Goal: Transaction & Acquisition: Purchase product/service

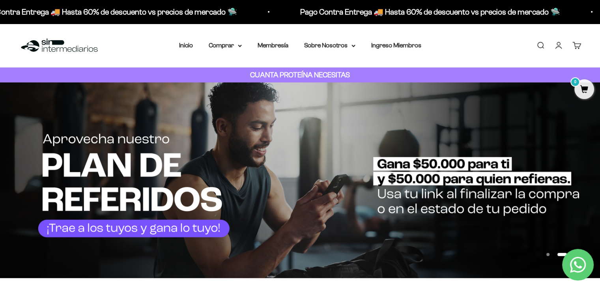
click at [560, 47] on link "Iniciar sesión" at bounding box center [559, 45] width 9 height 9
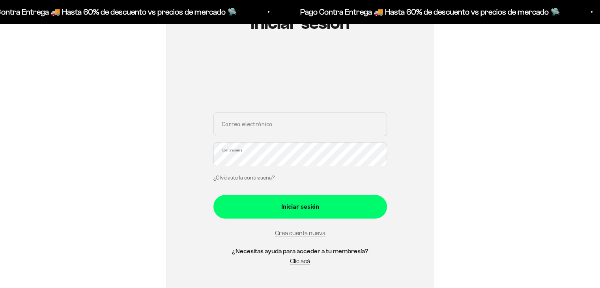
scroll to position [108, 0]
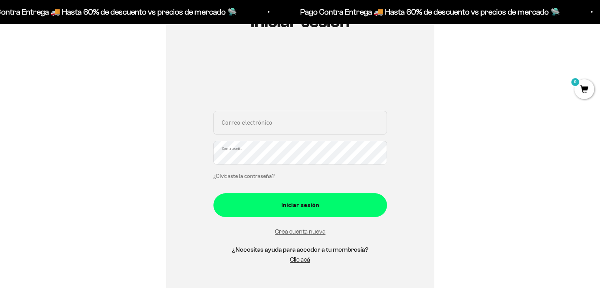
click at [246, 122] on input "Correo electrónico" at bounding box center [301, 123] width 174 height 24
type input "paslatvi@gmail.com"
click at [214, 193] on button "Iniciar sesión" at bounding box center [301, 205] width 174 height 24
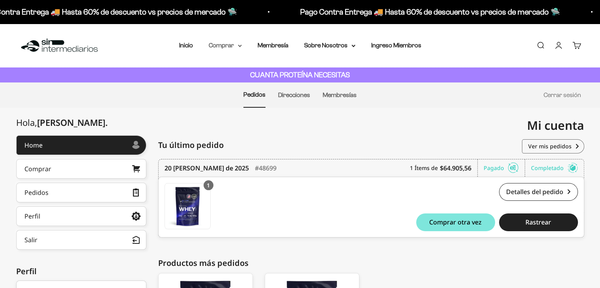
click at [234, 48] on summary "Comprar" at bounding box center [225, 45] width 33 height 10
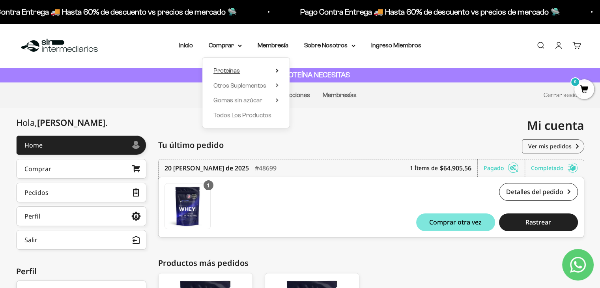
click at [239, 71] on span "Proteínas" at bounding box center [227, 70] width 26 height 7
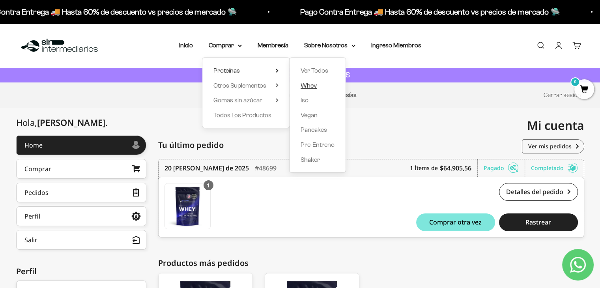
click at [312, 83] on span "Whey" at bounding box center [309, 85] width 16 height 7
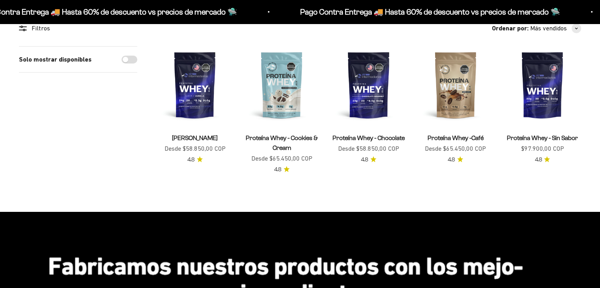
scroll to position [78, 0]
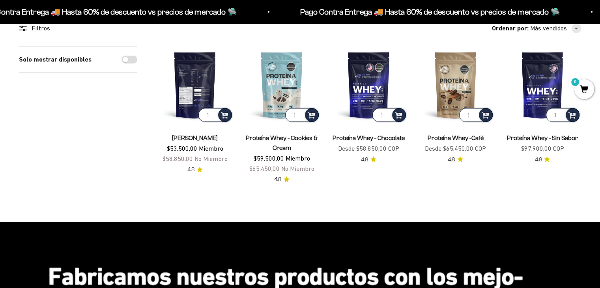
click at [191, 91] on img at bounding box center [194, 84] width 77 height 77
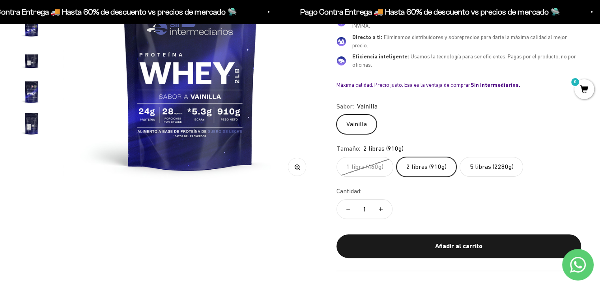
click at [368, 166] on label "1 libra (460g)" at bounding box center [365, 167] width 57 height 20
click at [337, 157] on input "1 libra (460g)" at bounding box center [336, 157] width 0 height 0
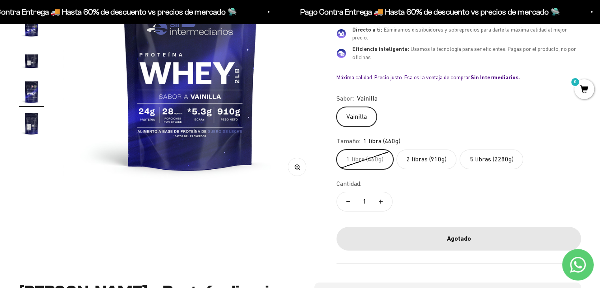
scroll to position [0, 1321]
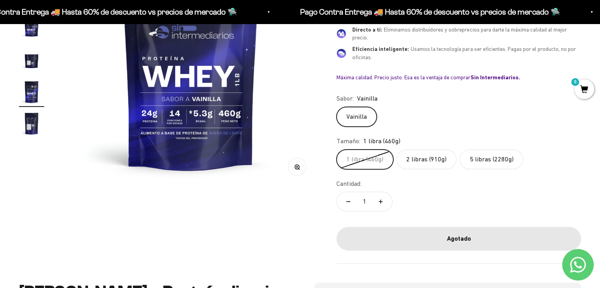
click at [368, 166] on label "1 libra (460g)" at bounding box center [365, 160] width 57 height 20
click at [337, 150] on input "1 libra (460g)" at bounding box center [336, 149] width 0 height 0
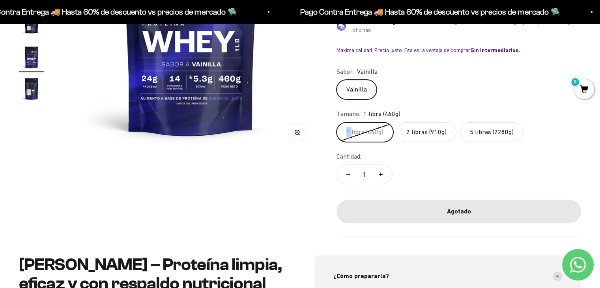
scroll to position [204, 0]
click at [423, 129] on label "2 libras (910g)" at bounding box center [427, 132] width 60 height 20
click at [337, 122] on input "2 libras (910g)" at bounding box center [336, 122] width 0 height 0
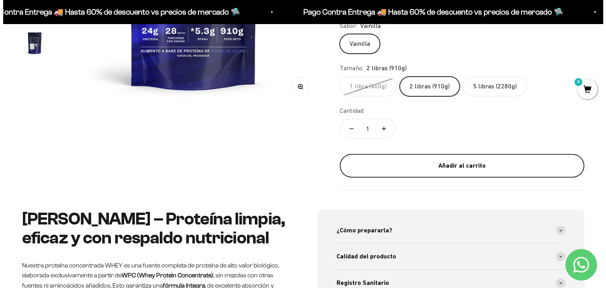
scroll to position [250, 0]
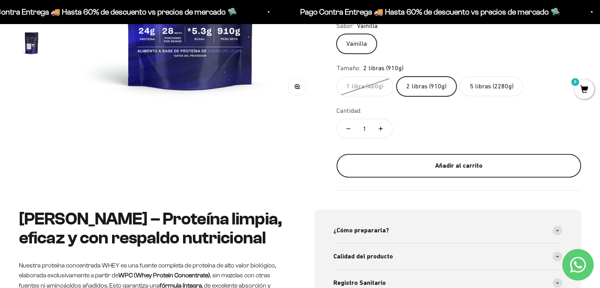
click at [417, 165] on div "Añadir al carrito" at bounding box center [459, 166] width 213 height 10
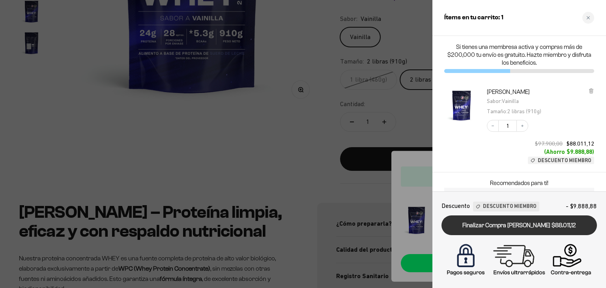
click at [501, 234] on link "Finalizar Compra Segura $88.011,12" at bounding box center [520, 226] width 156 height 20
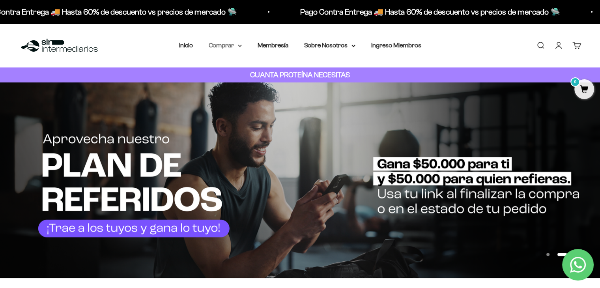
click at [222, 47] on summary "Comprar" at bounding box center [225, 45] width 33 height 10
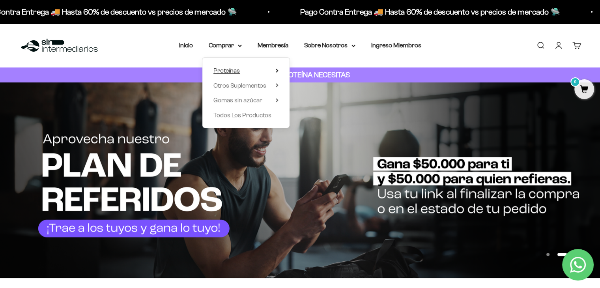
click at [240, 71] on span "Proteínas" at bounding box center [227, 70] width 26 height 7
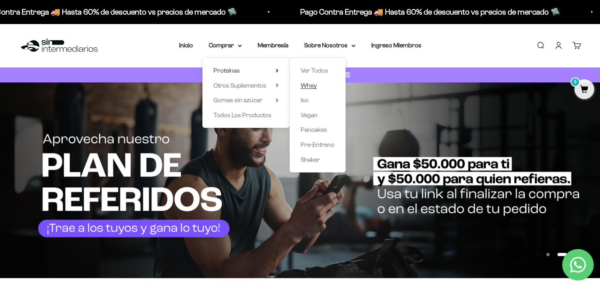
click at [310, 85] on span "Whey" at bounding box center [309, 85] width 16 height 7
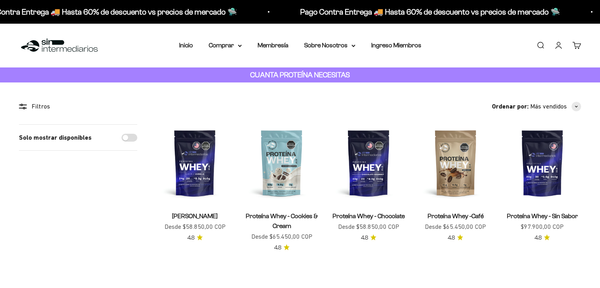
scroll to position [44, 0]
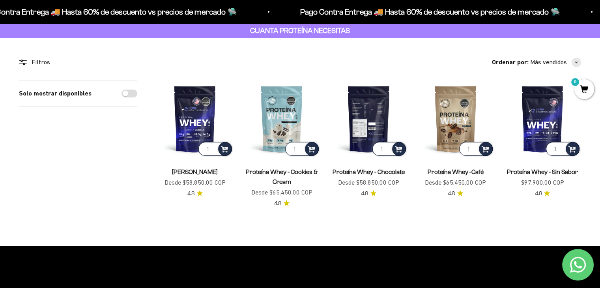
click at [375, 124] on img at bounding box center [368, 118] width 77 height 77
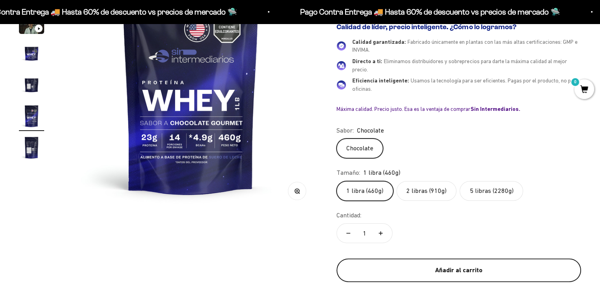
click at [452, 272] on div "Añadir al carrito" at bounding box center [459, 270] width 213 height 10
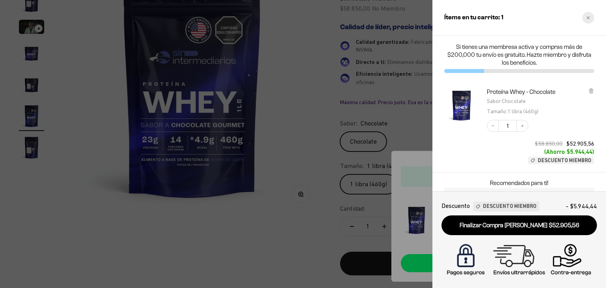
click at [589, 18] on icon "Close cart" at bounding box center [589, 18] width 4 height 4
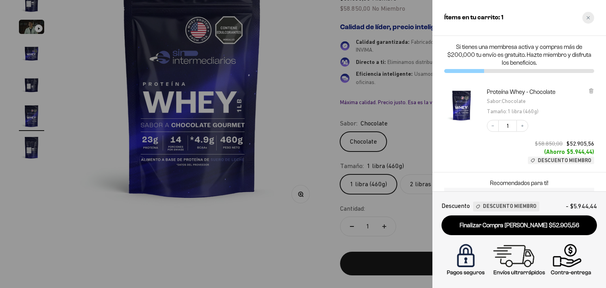
scroll to position [0, 1321]
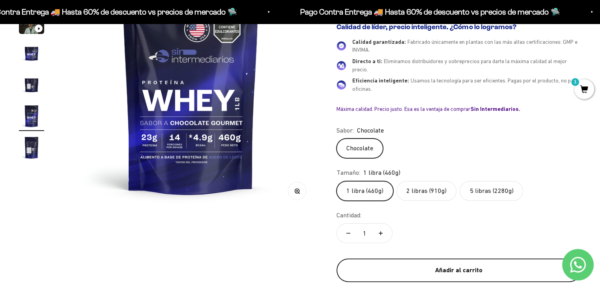
click at [464, 272] on div "Añadir al carrito" at bounding box center [459, 270] width 213 height 10
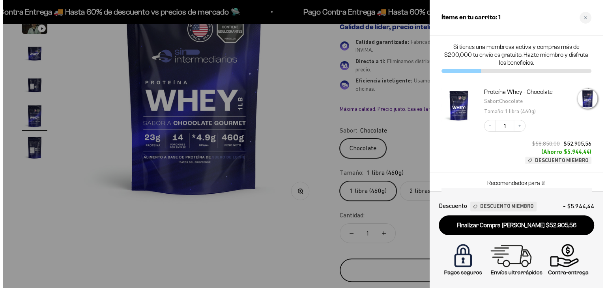
scroll to position [0, 1338]
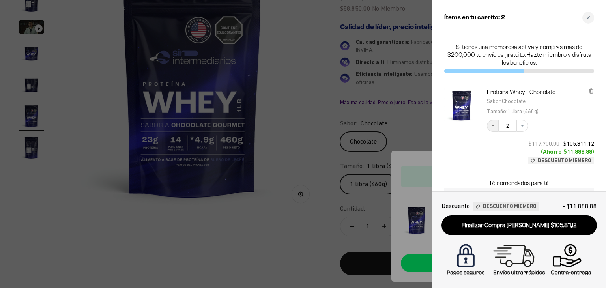
click at [491, 129] on button "Decrease quantity" at bounding box center [493, 126] width 12 height 12
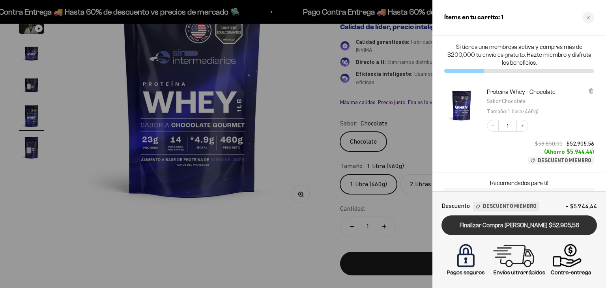
click at [509, 230] on link "Finalizar Compra [PERSON_NAME] $52.905,56" at bounding box center [520, 226] width 156 height 20
